Goal: Task Accomplishment & Management: Use online tool/utility

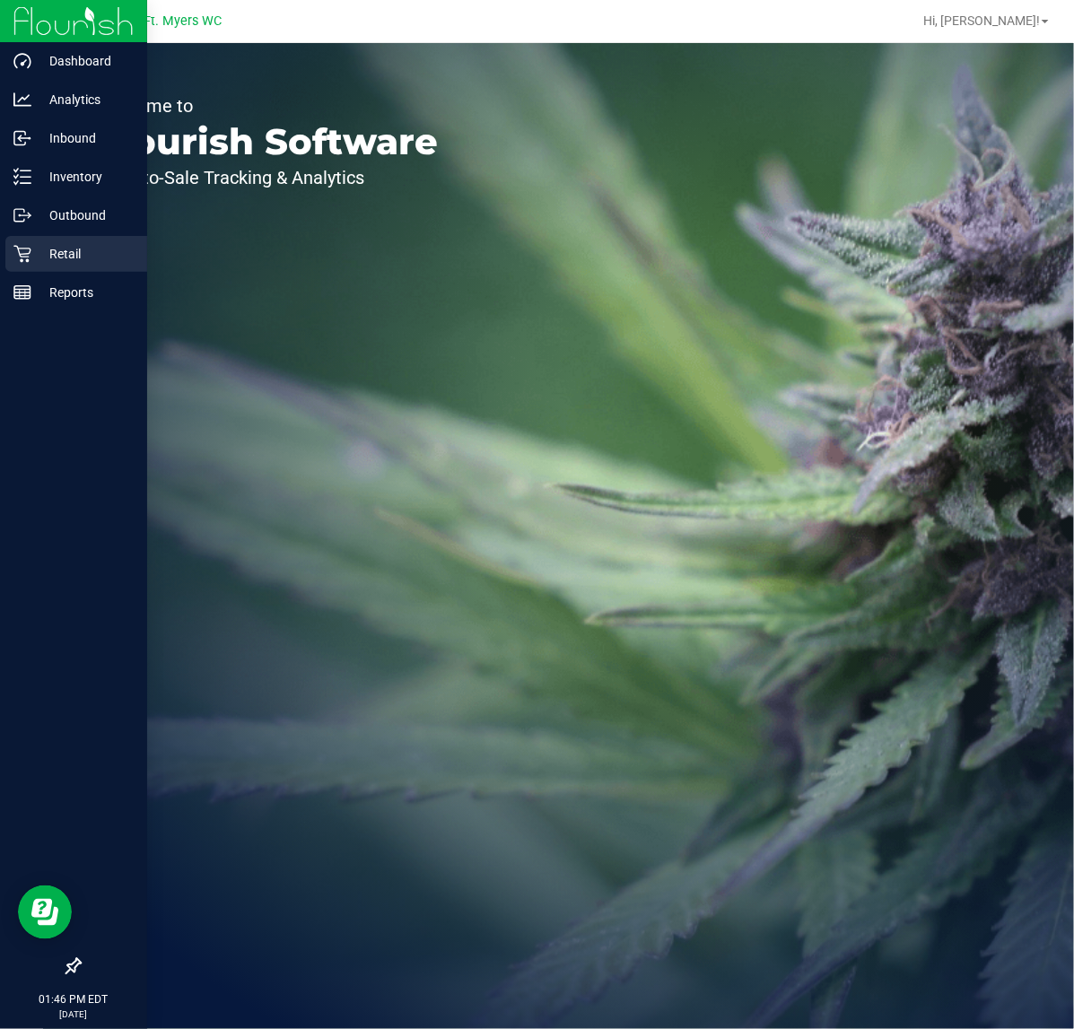
click at [14, 267] on div "Retail" at bounding box center [76, 254] width 142 height 36
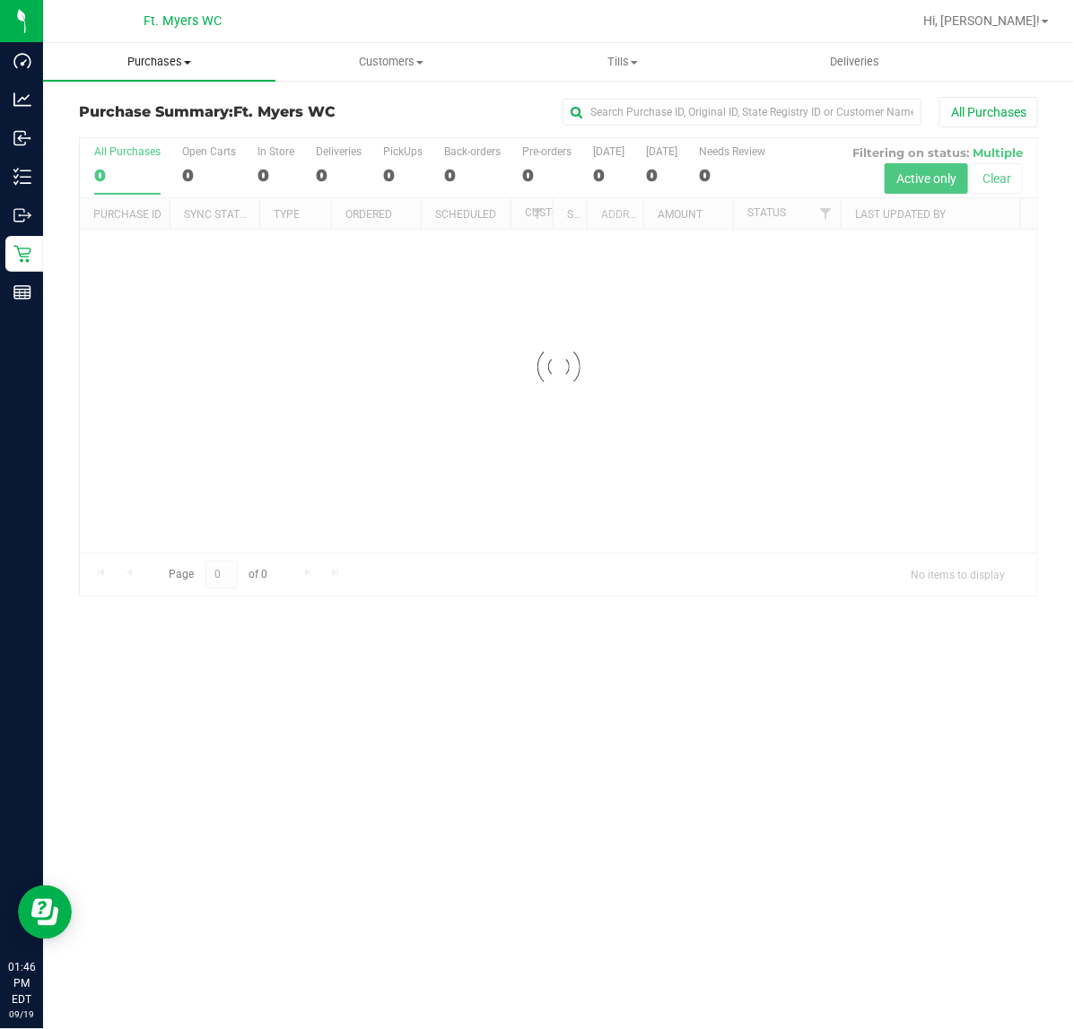
click at [248, 72] on uib-tab-heading "Purchases Summary of purchases Fulfillment All purchases" at bounding box center [159, 62] width 232 height 38
click at [216, 131] on li "Fulfillment" at bounding box center [159, 130] width 232 height 22
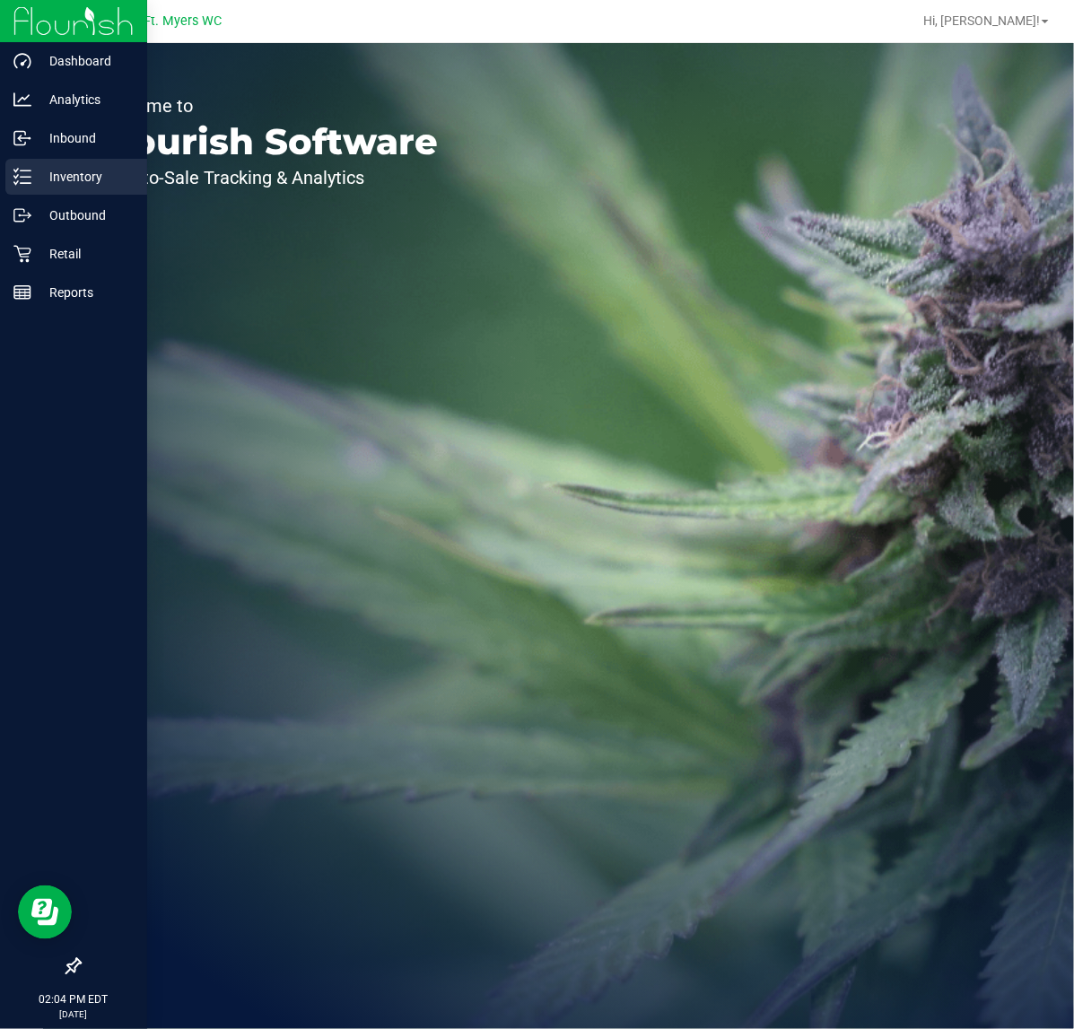
click at [24, 184] on icon at bounding box center [22, 177] width 18 height 18
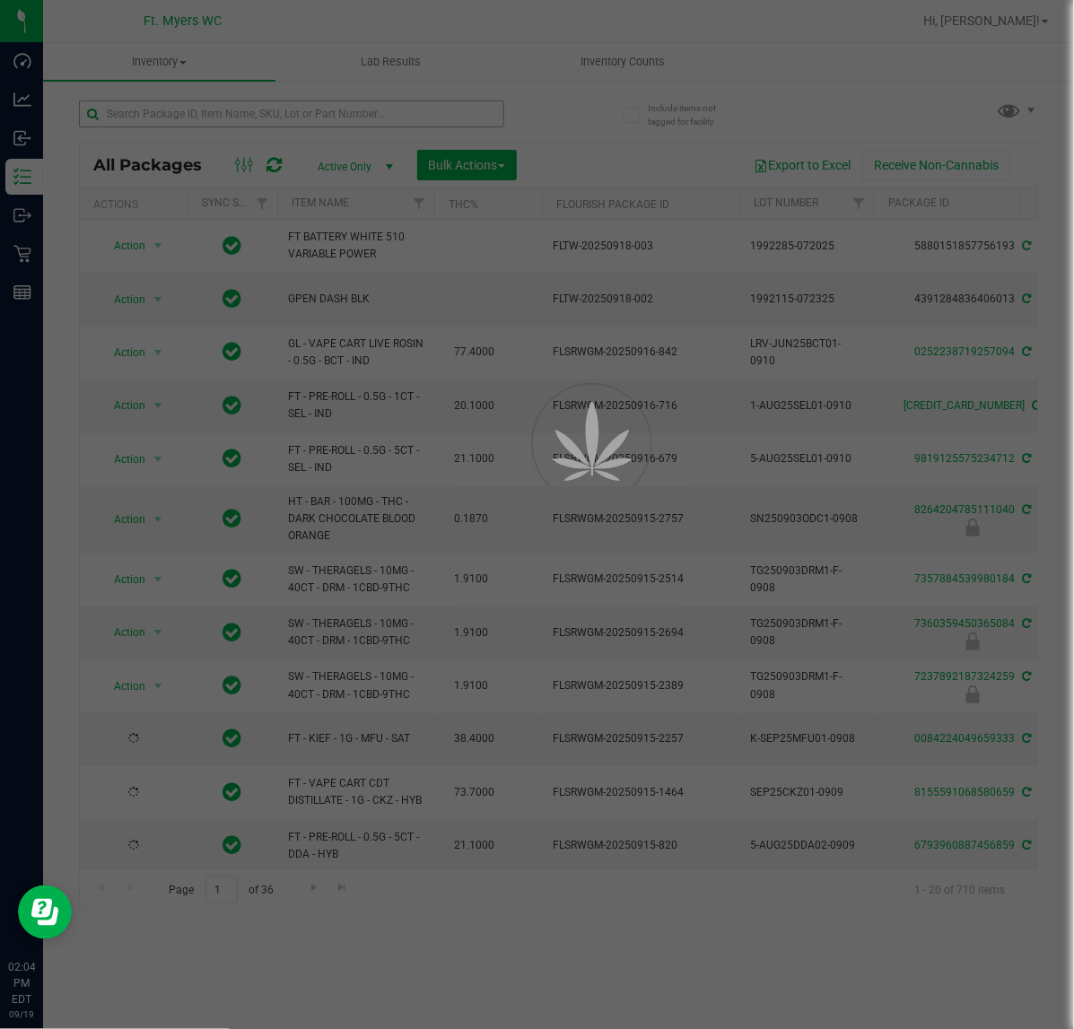
click at [231, 118] on div at bounding box center [537, 514] width 1074 height 1029
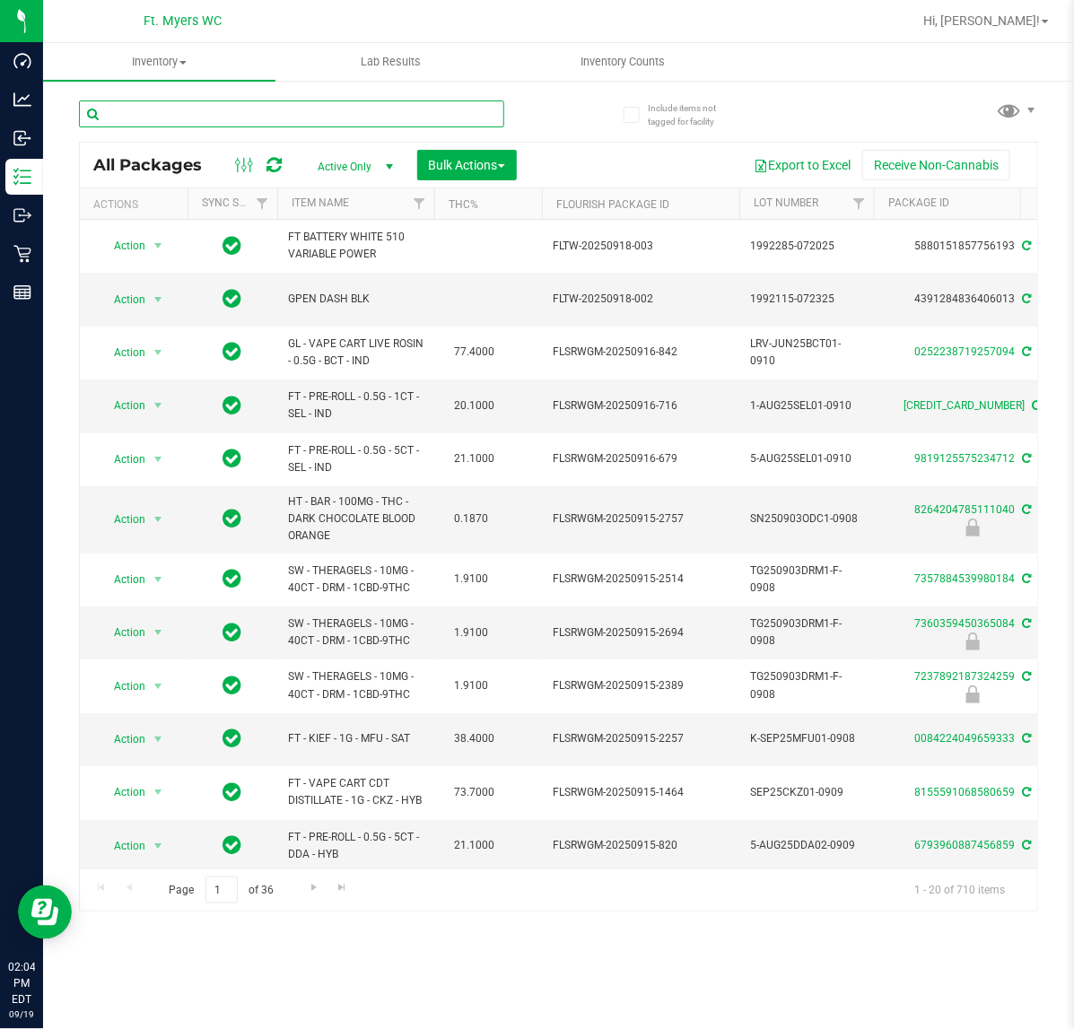
click at [231, 118] on input "text" at bounding box center [291, 113] width 425 height 27
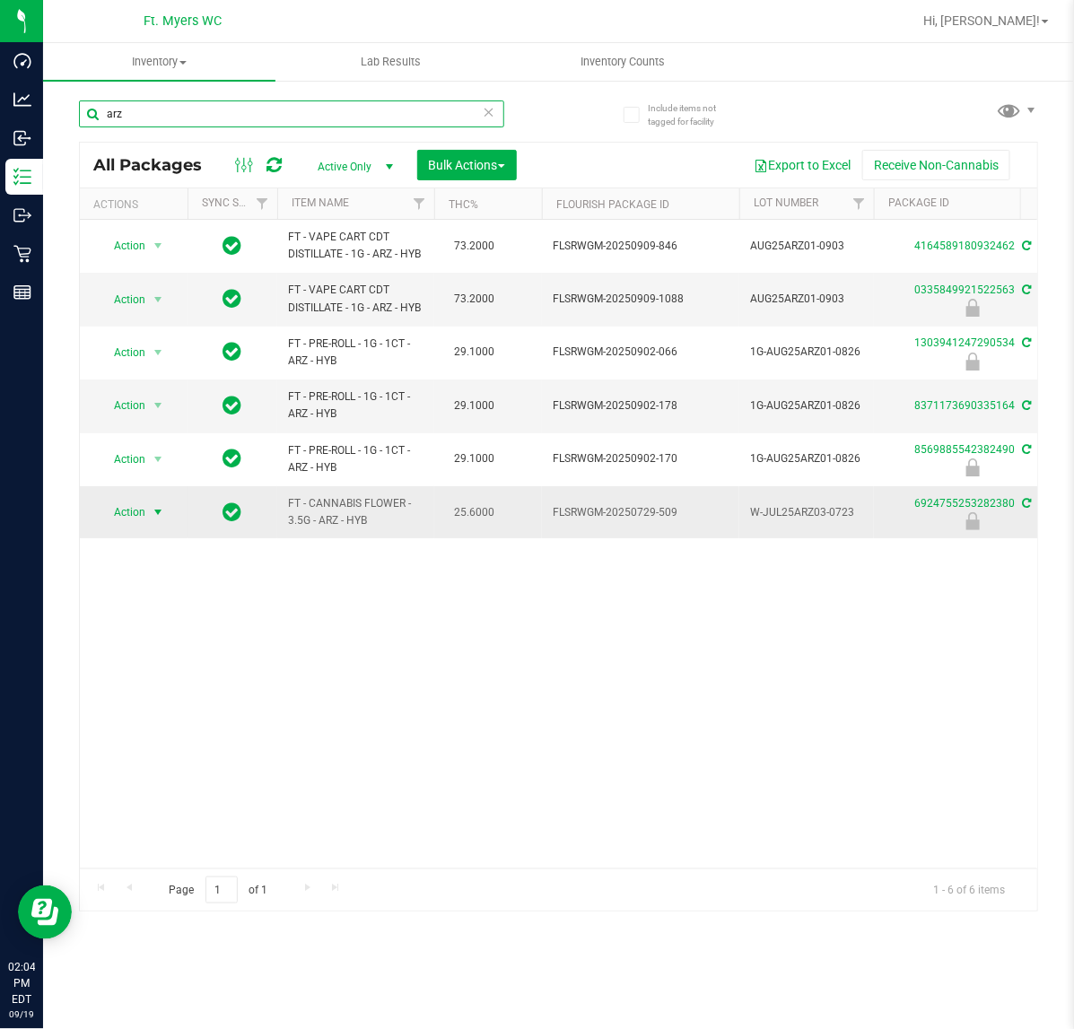
type input "arz"
click at [158, 510] on span "select" at bounding box center [158, 512] width 14 height 14
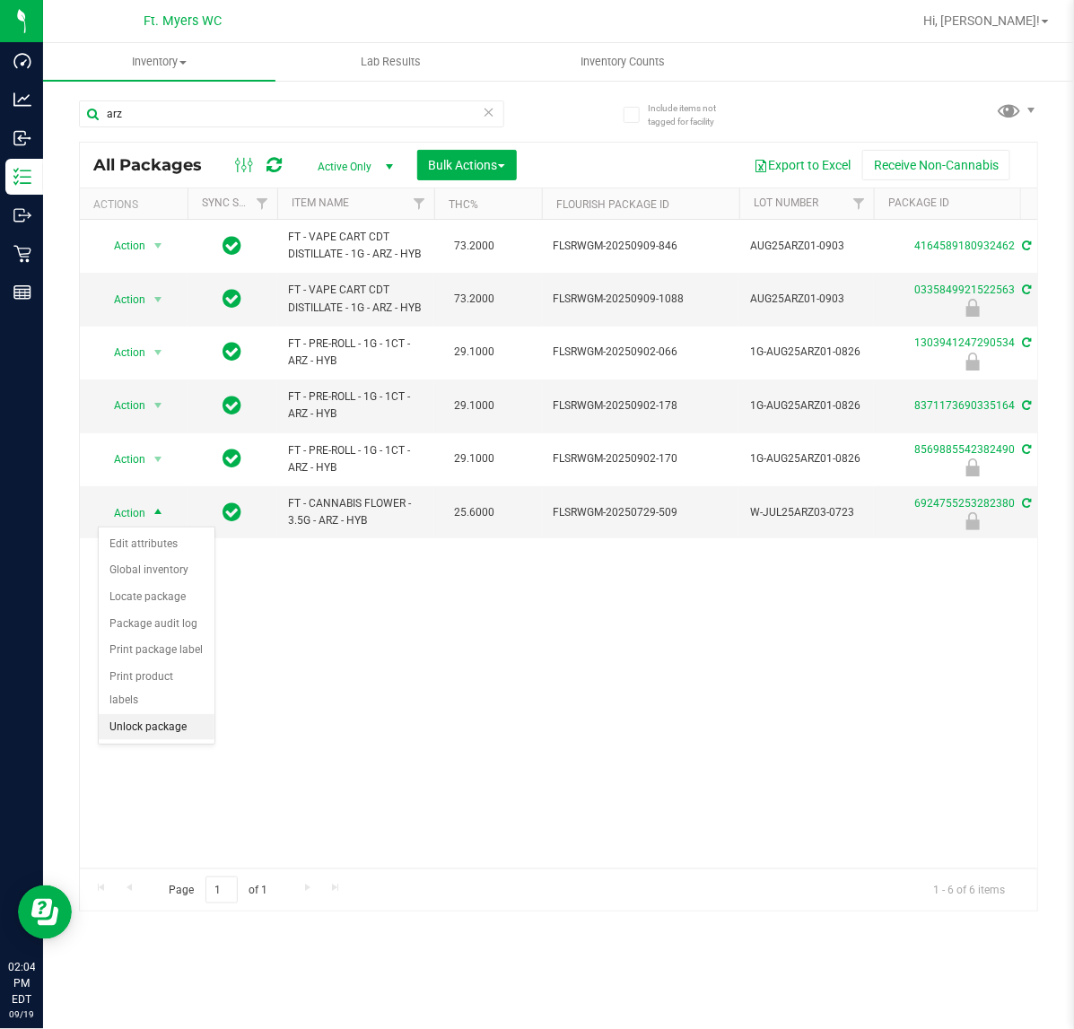
click at [142, 714] on li "Unlock package" at bounding box center [157, 727] width 116 height 27
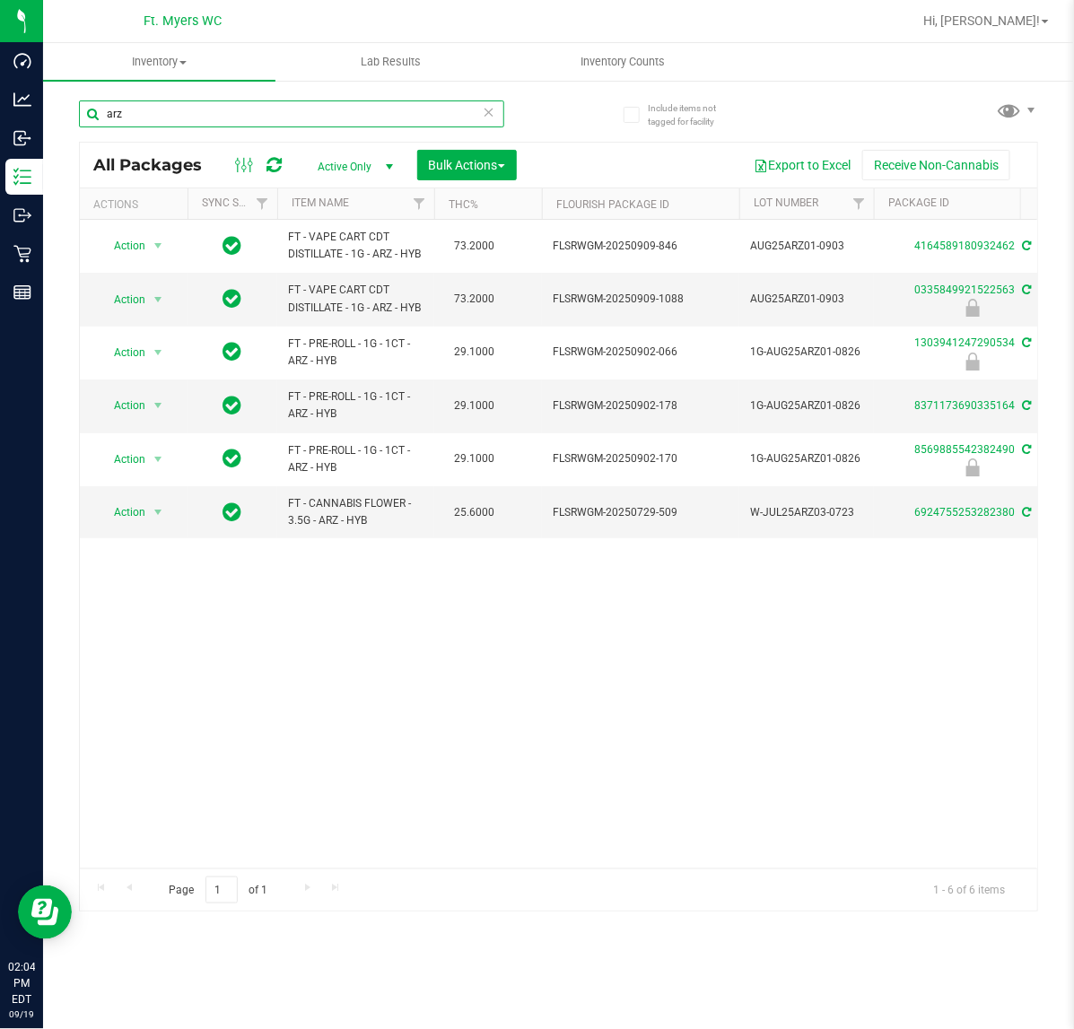
drag, startPoint x: 161, startPoint y: 109, endPoint x: -523, endPoint y: -74, distance: 708.5
click at [0, 0] on html "Dashboard Analytics Inbound Inventory Outbound Retail Reports 02:04 PM EDT 09/1…" at bounding box center [537, 514] width 1074 height 1029
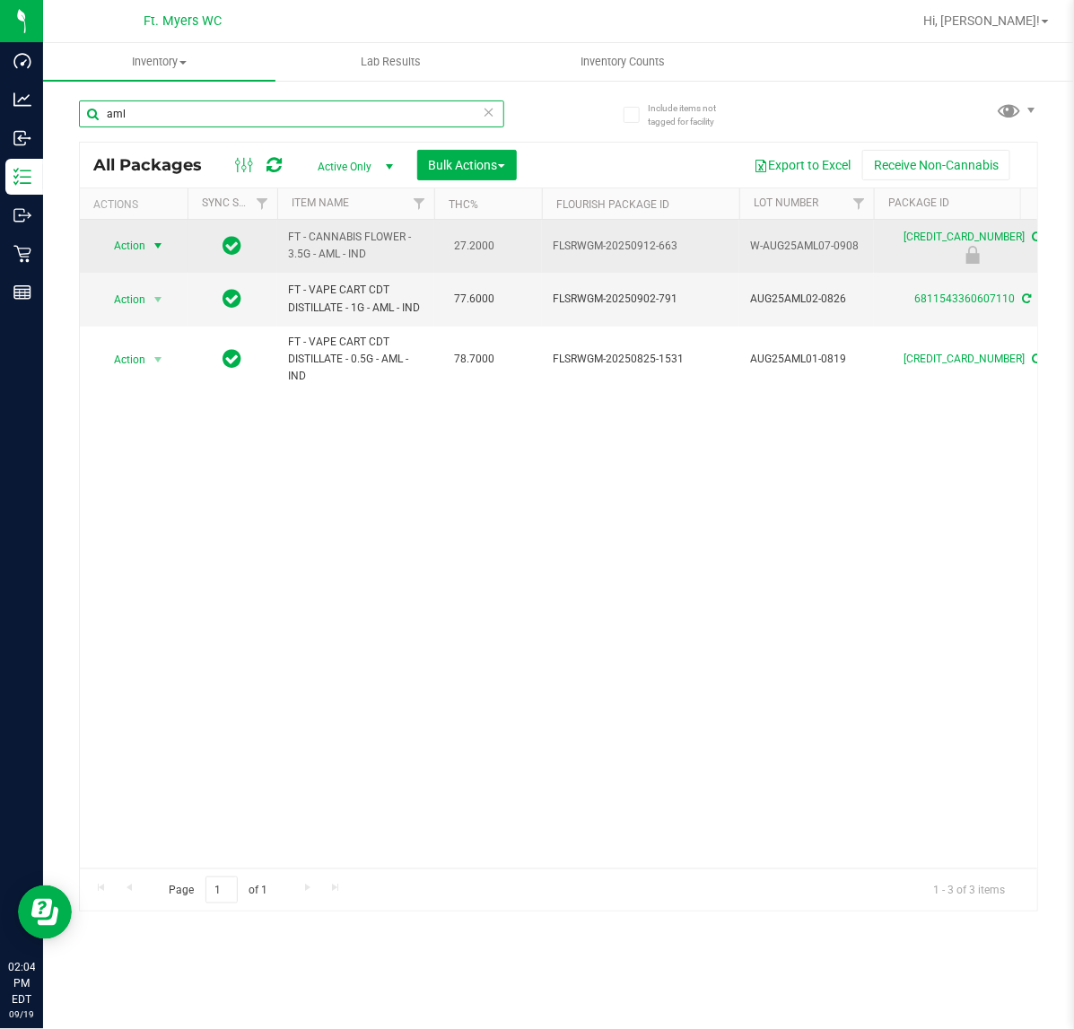
type input "aml"
click at [159, 249] on span "select" at bounding box center [158, 246] width 14 height 14
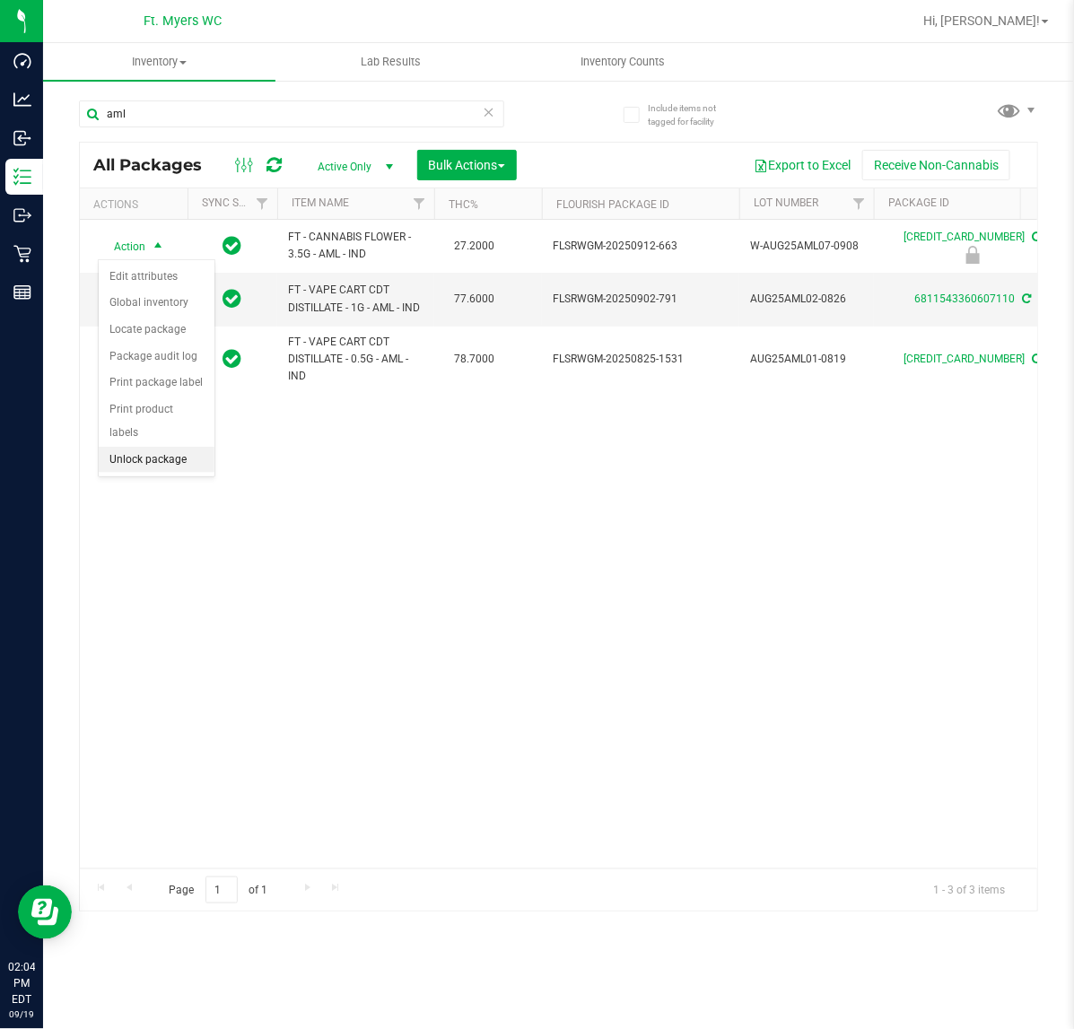
click at [180, 447] on li "Unlock package" at bounding box center [157, 460] width 116 height 27
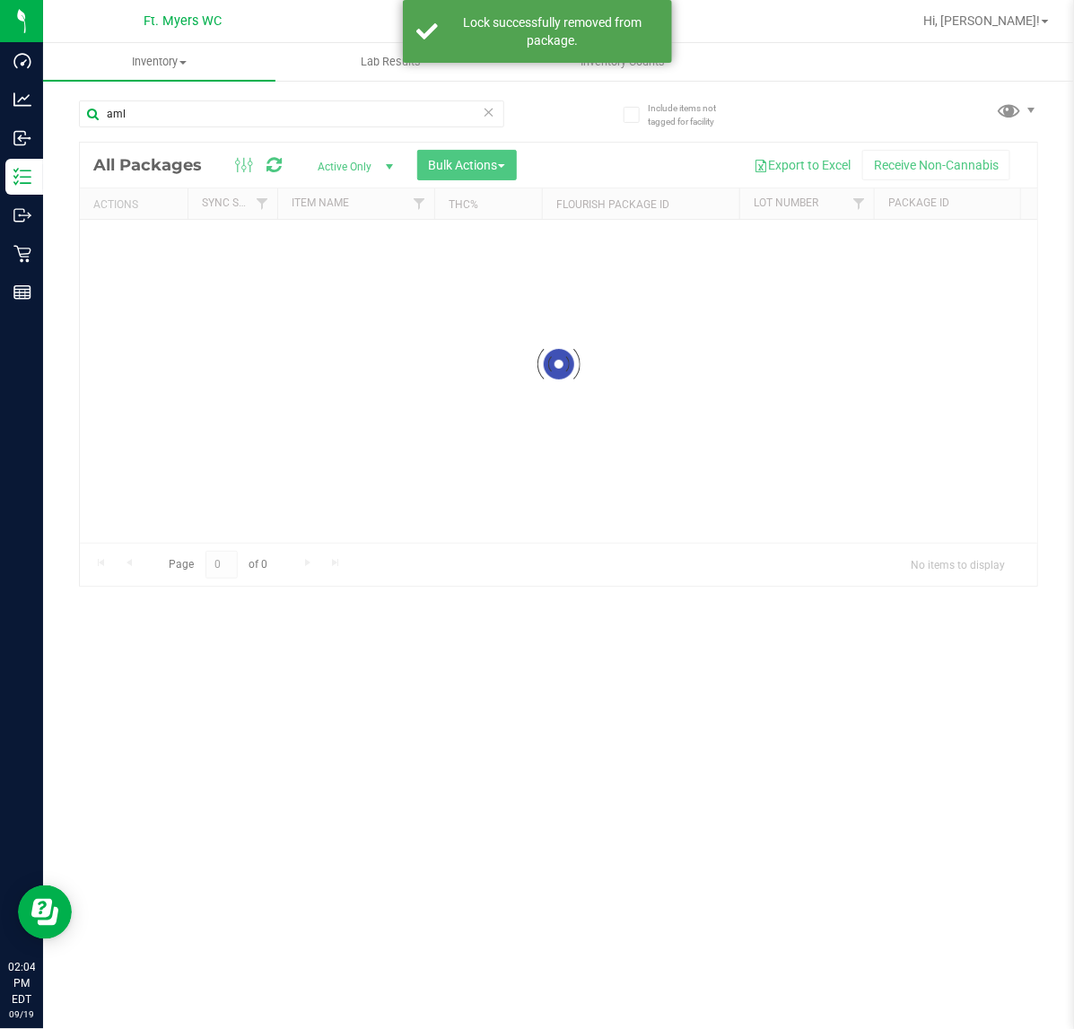
click at [226, 119] on input "aml" at bounding box center [291, 113] width 425 height 27
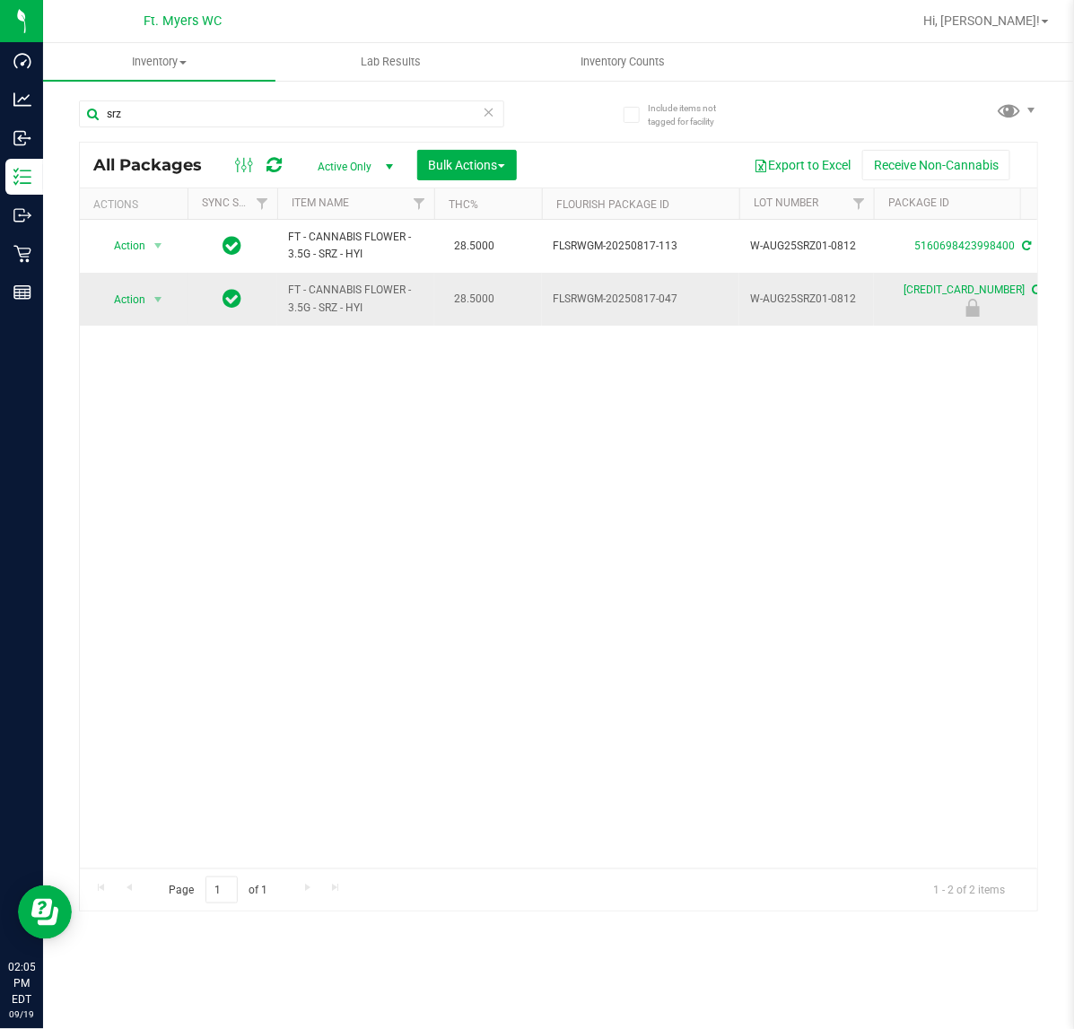
type input "srz"
click at [113, 305] on span "Action" at bounding box center [122, 299] width 48 height 25
click at [176, 500] on li "Unlock package" at bounding box center [157, 513] width 116 height 27
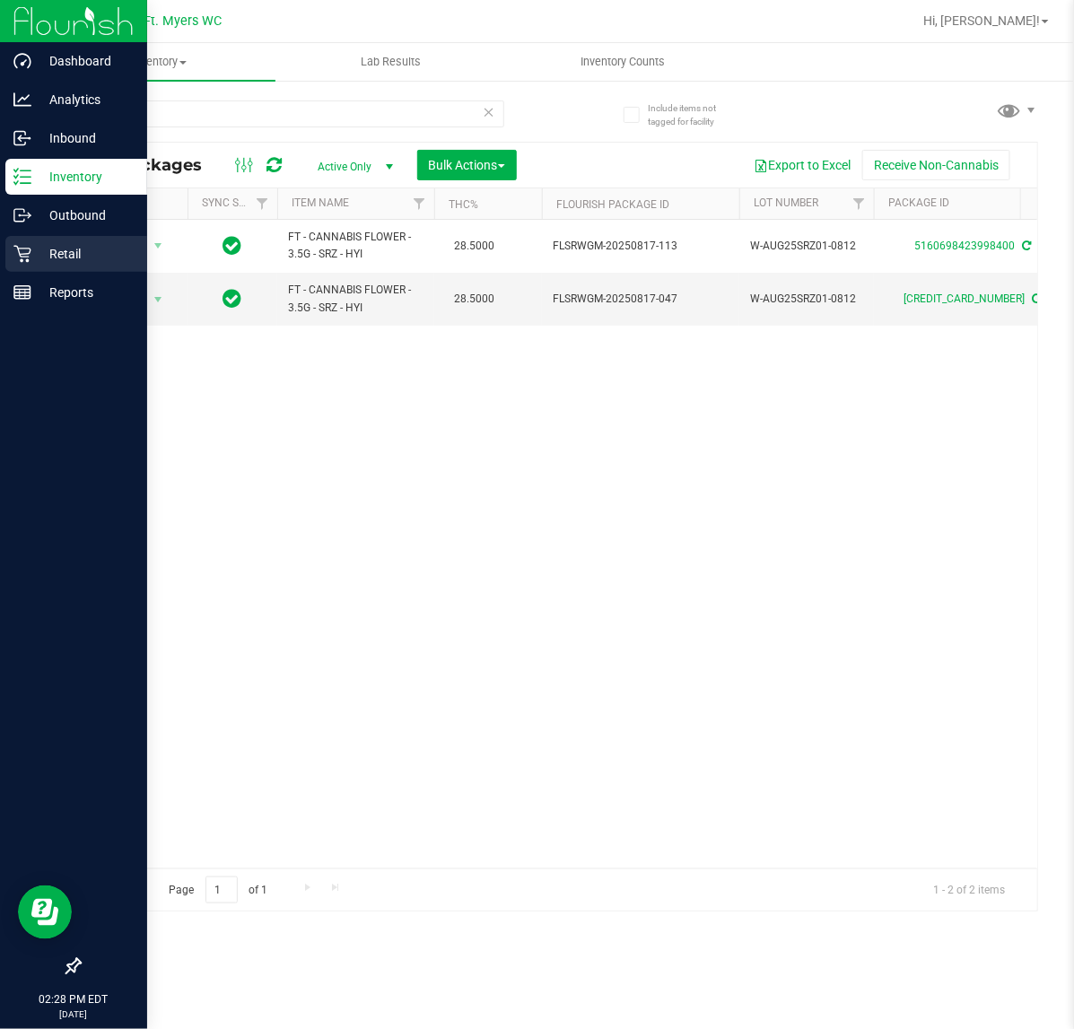
click at [31, 247] on p "Retail" at bounding box center [85, 254] width 108 height 22
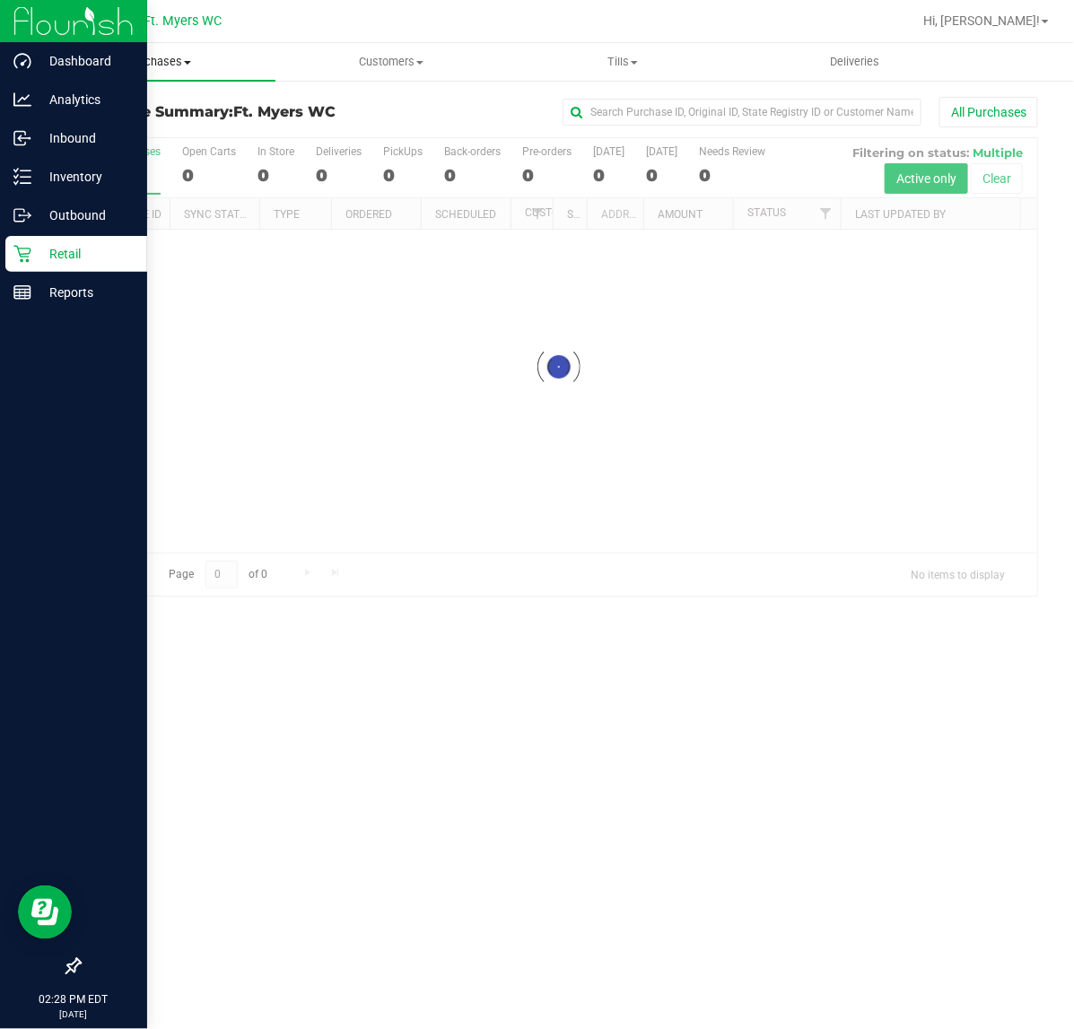
click at [196, 72] on uib-tab-heading "Purchases Summary of purchases Fulfillment All purchases" at bounding box center [159, 62] width 232 height 38
click at [176, 128] on li "Fulfillment" at bounding box center [159, 130] width 232 height 22
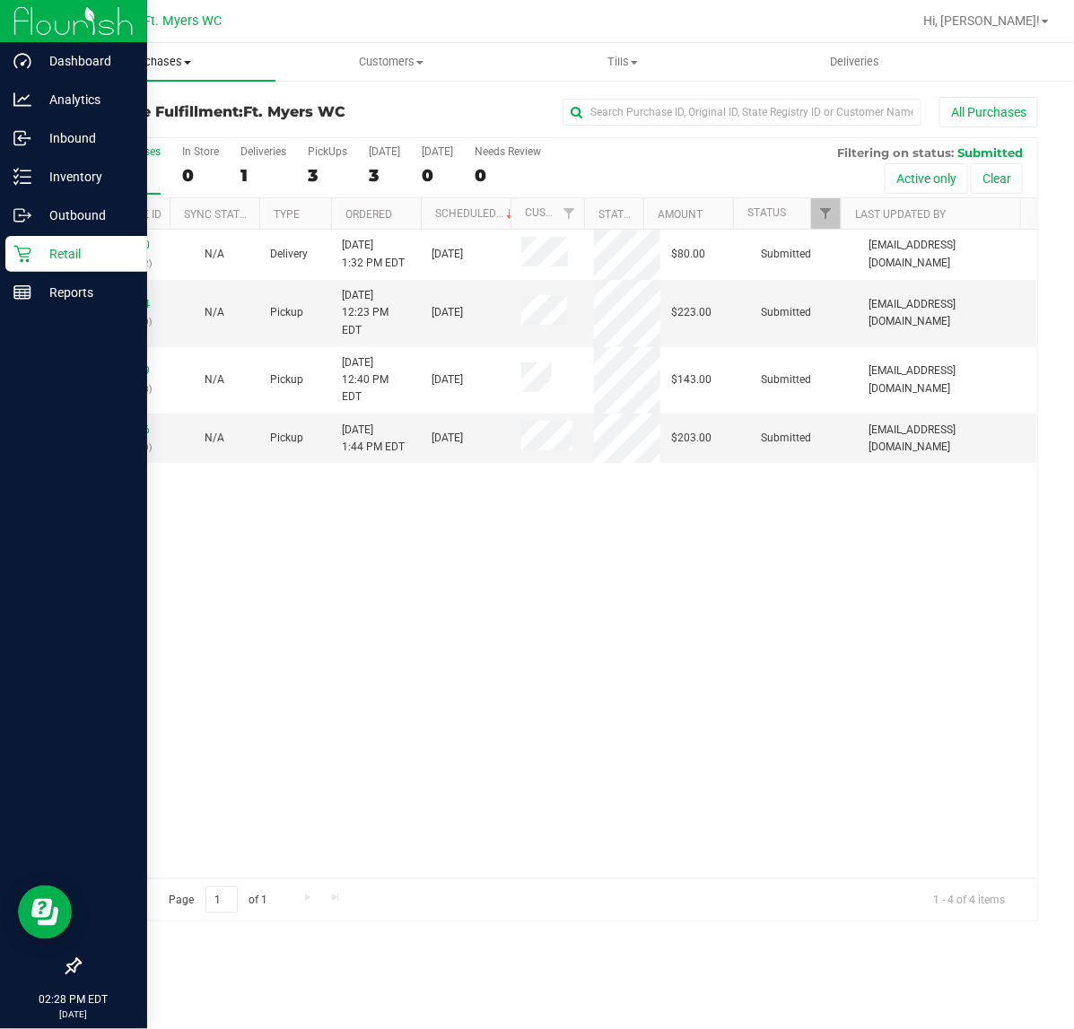
click at [200, 56] on span "Purchases" at bounding box center [159, 62] width 232 height 16
click at [187, 119] on li "Fulfillment" at bounding box center [159, 130] width 232 height 22
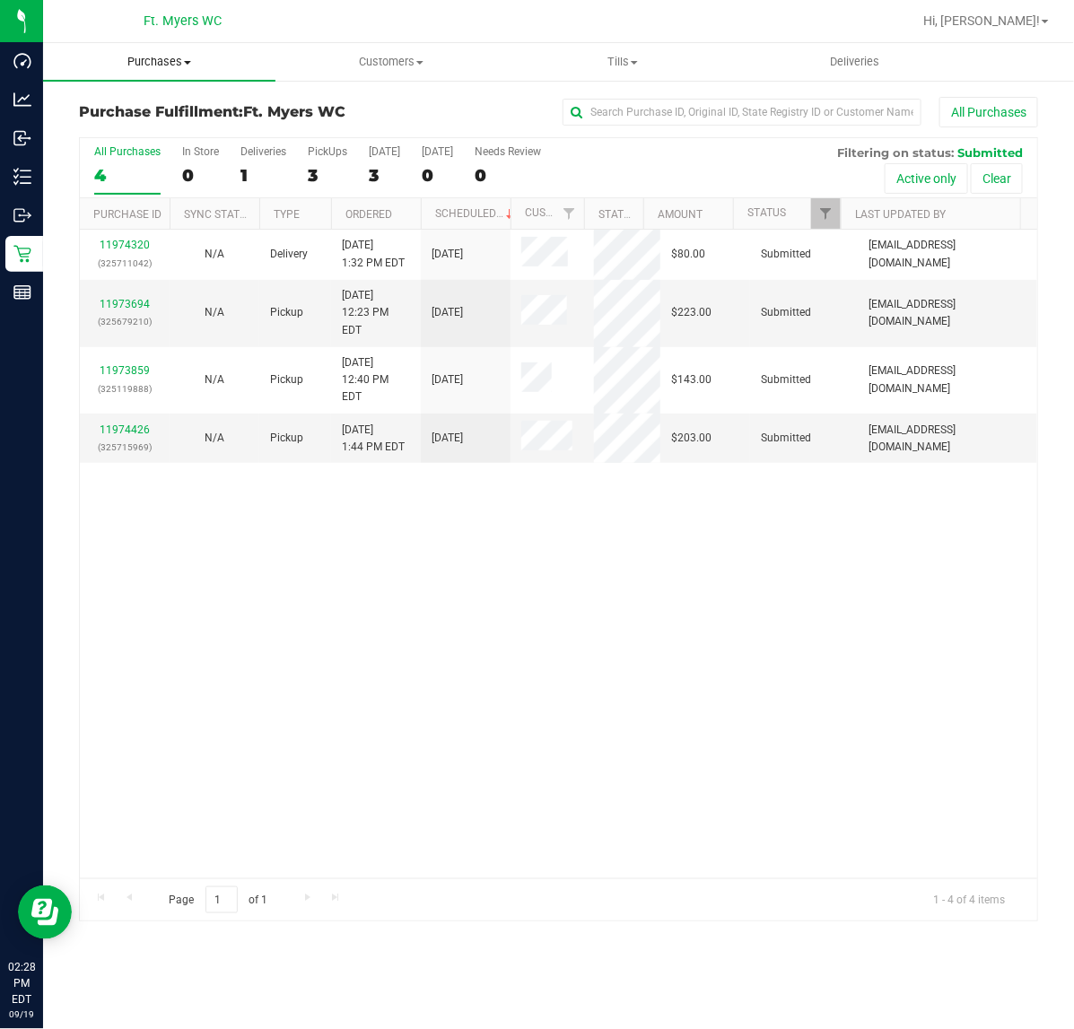
click at [173, 56] on span "Purchases" at bounding box center [159, 62] width 232 height 16
click at [170, 119] on li "Fulfillment" at bounding box center [159, 130] width 232 height 22
drag, startPoint x: 196, startPoint y: 63, endPoint x: 197, endPoint y: 91, distance: 28.8
click at [196, 63] on span "Purchases" at bounding box center [159, 62] width 232 height 16
click at [198, 119] on li "Fulfillment" at bounding box center [159, 130] width 232 height 22
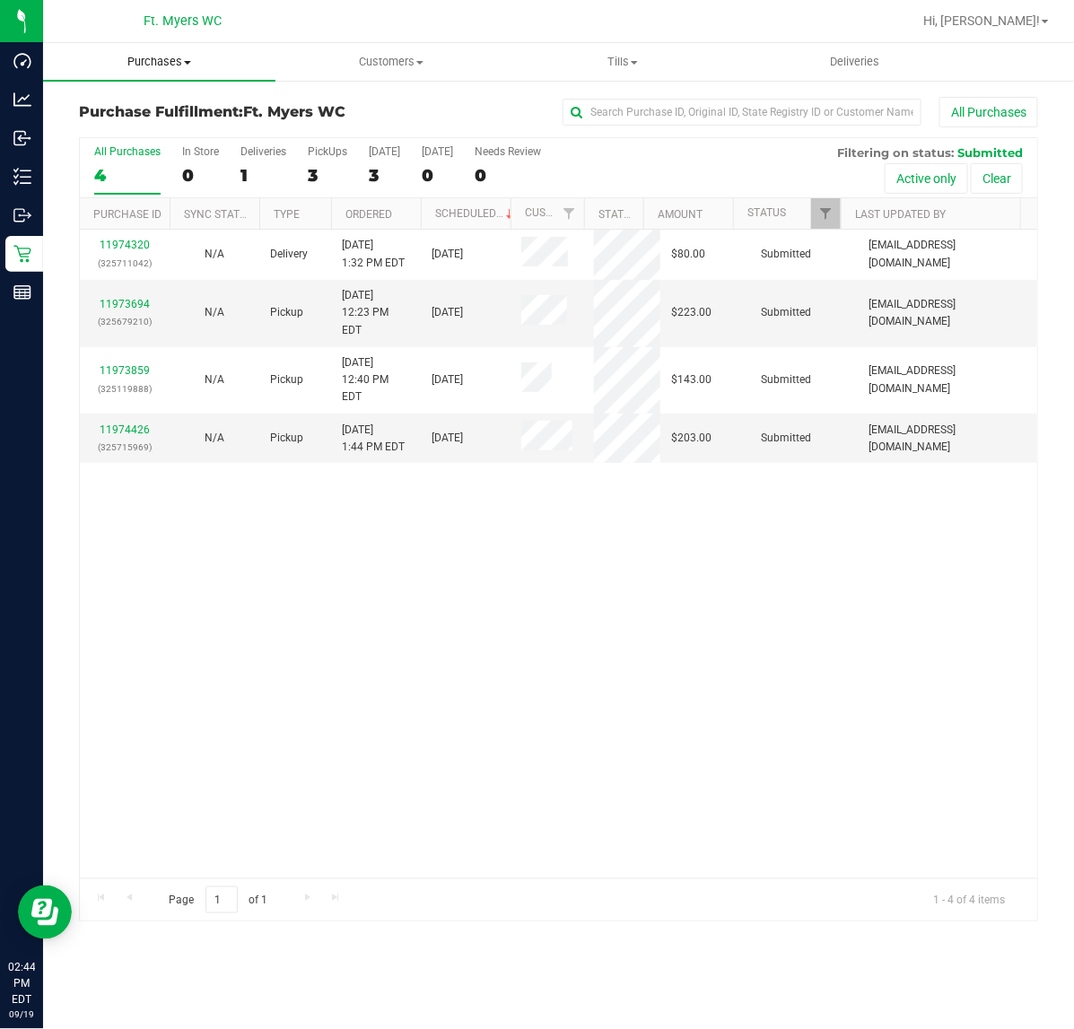
click at [220, 51] on uib-tab-heading "Purchases Summary of purchases Fulfillment All purchases" at bounding box center [159, 62] width 232 height 38
click at [197, 126] on li "Fulfillment" at bounding box center [159, 130] width 232 height 22
